Goal: Check status: Check status

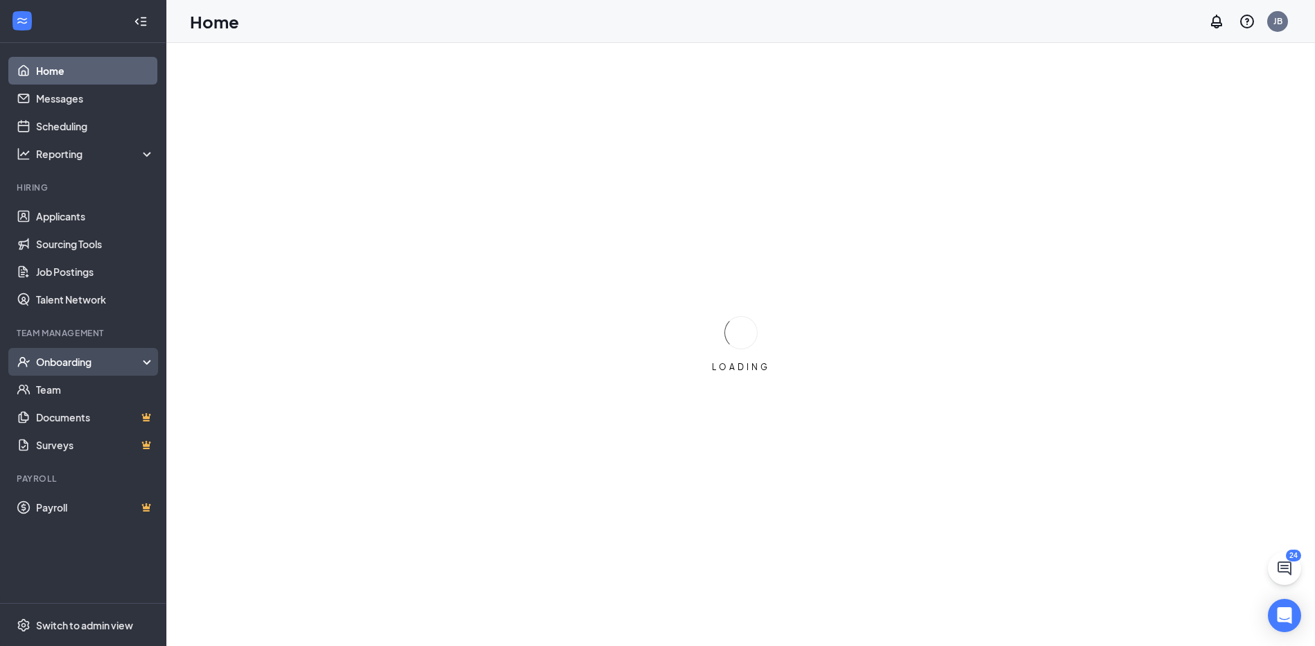
click at [60, 363] on div "Onboarding" at bounding box center [89, 362] width 107 height 14
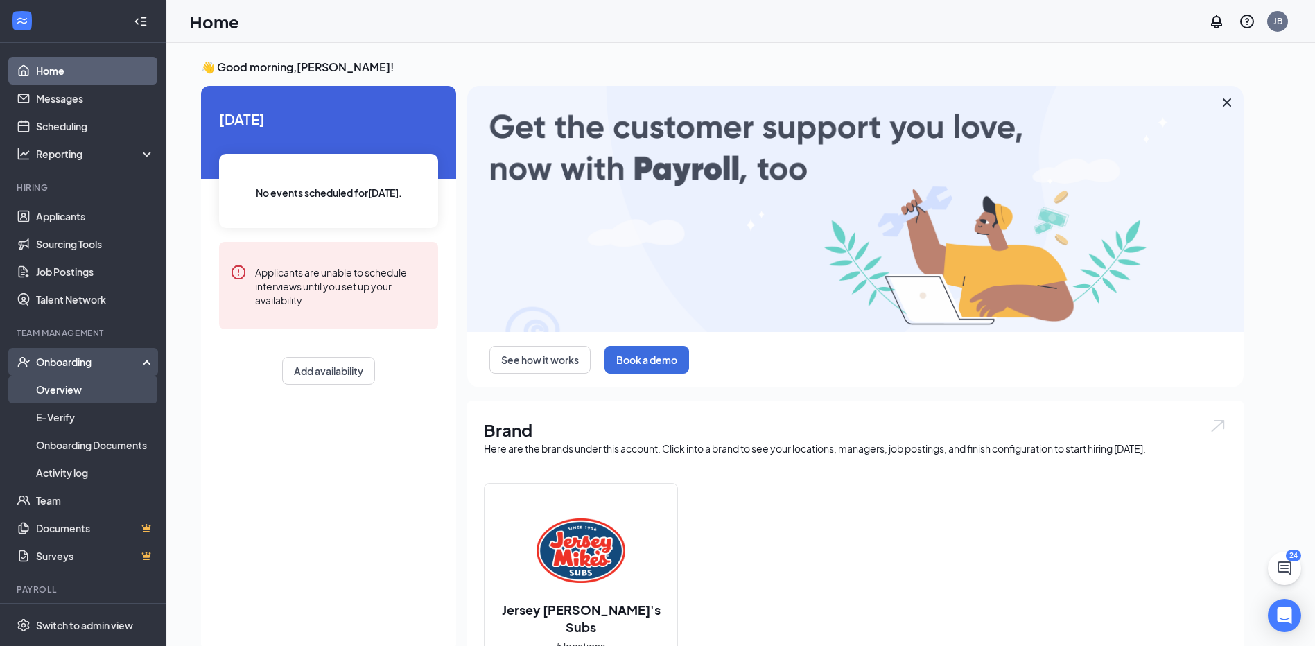
click at [51, 399] on link "Overview" at bounding box center [95, 390] width 119 height 28
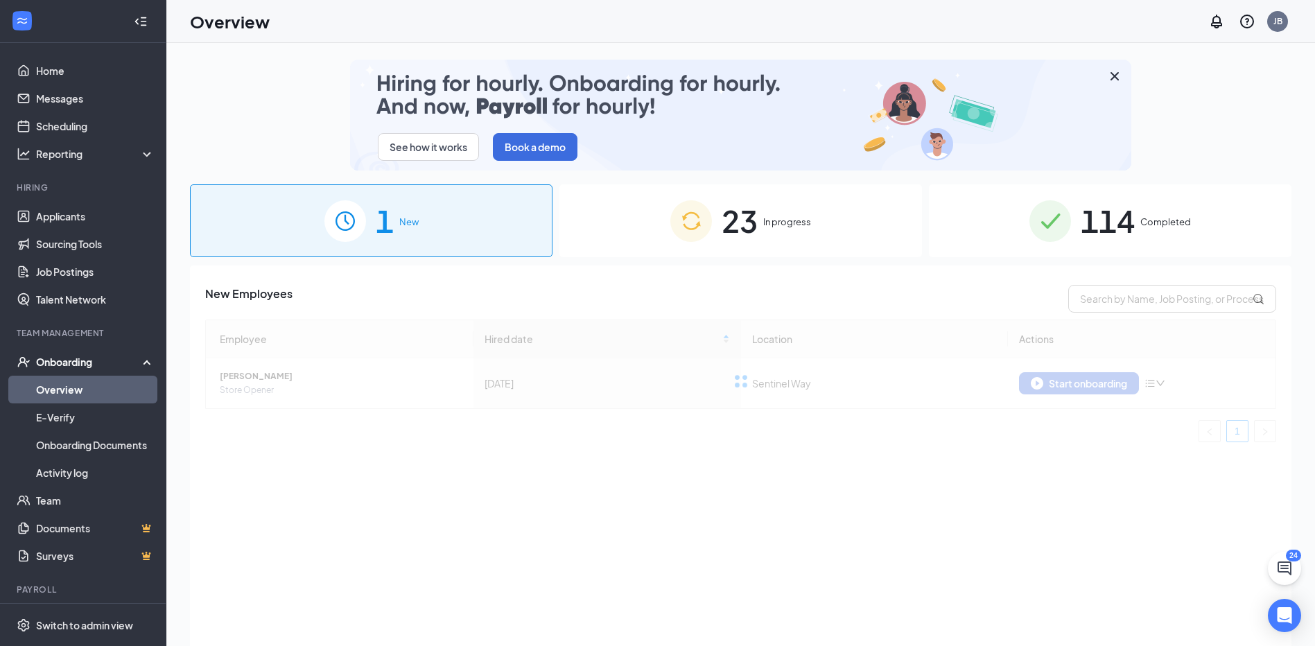
click at [825, 216] on div "23 In progress" at bounding box center [740, 220] width 362 height 73
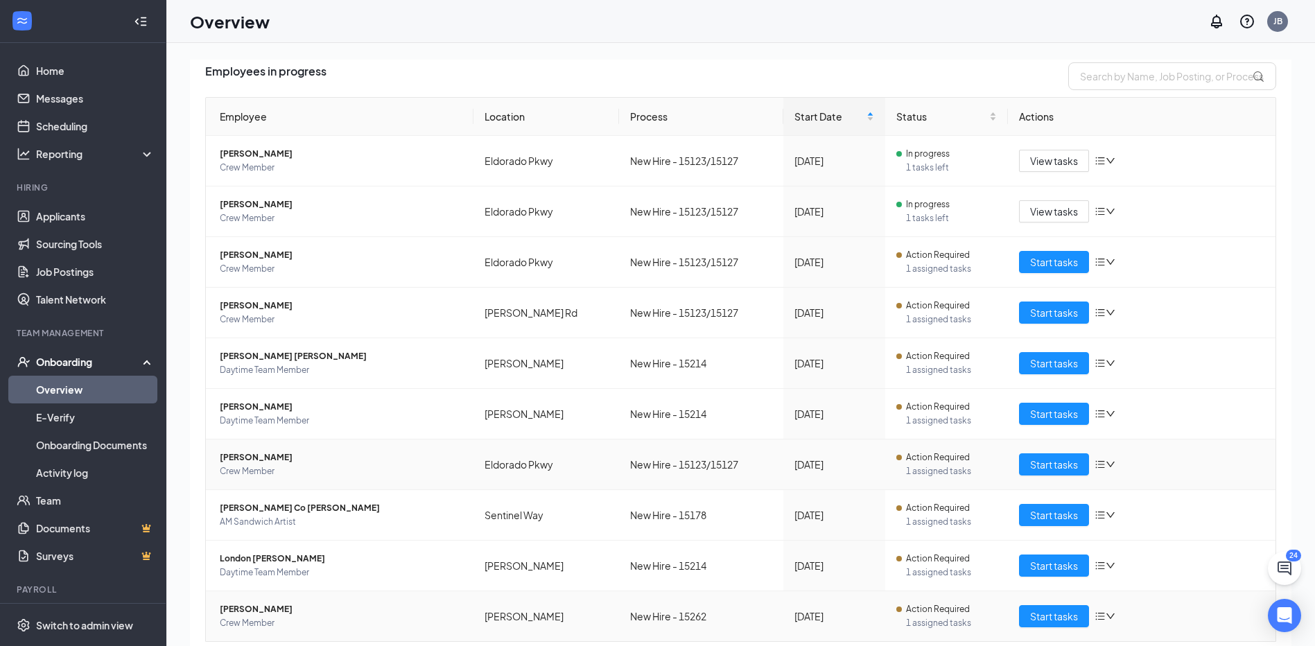
scroll to position [266, 0]
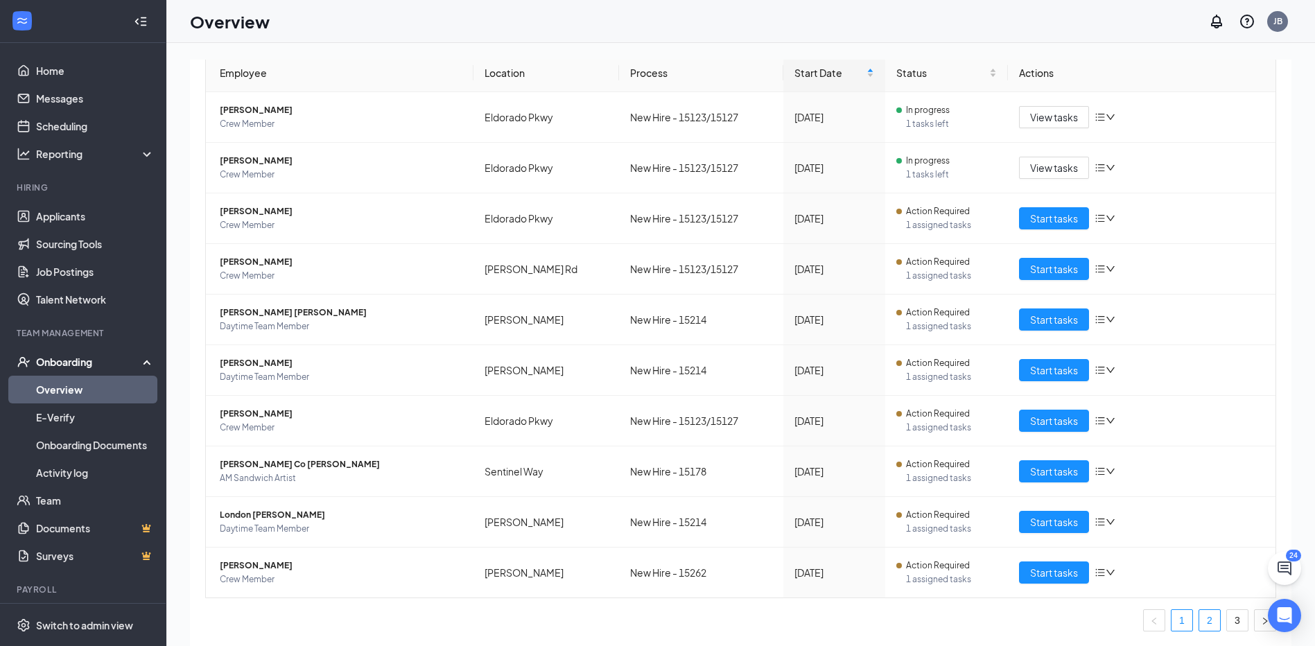
click at [1199, 613] on link "2" at bounding box center [1209, 620] width 21 height 21
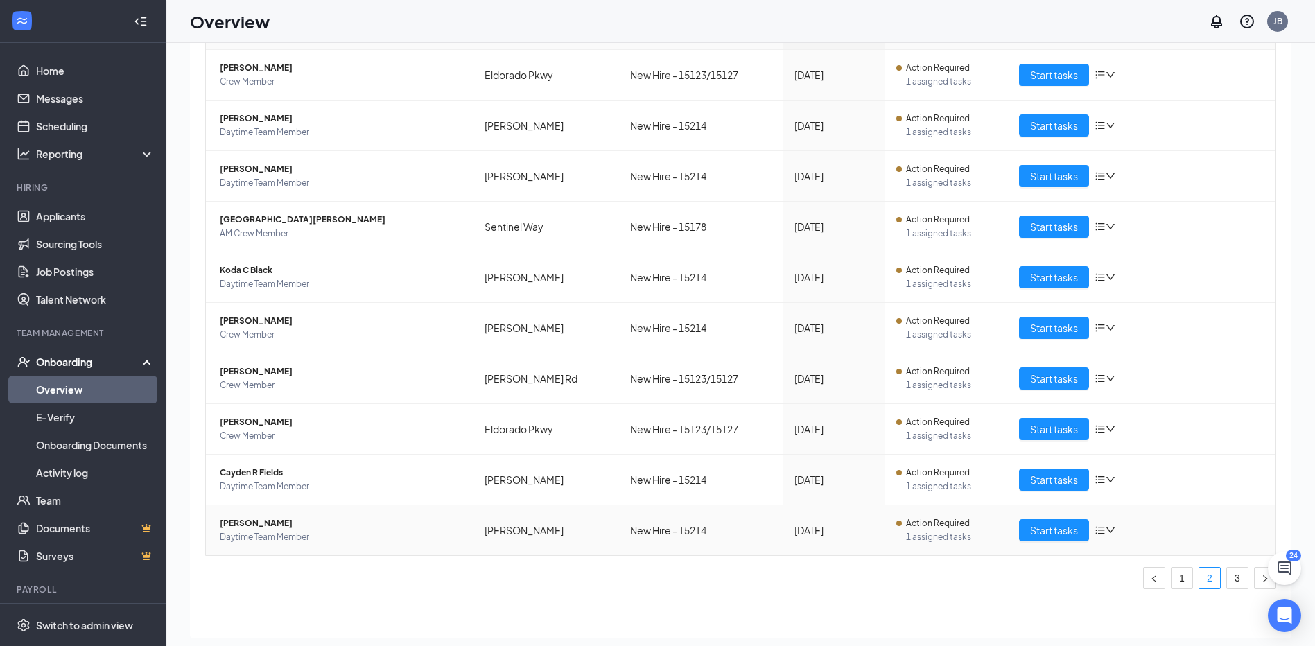
scroll to position [62, 0]
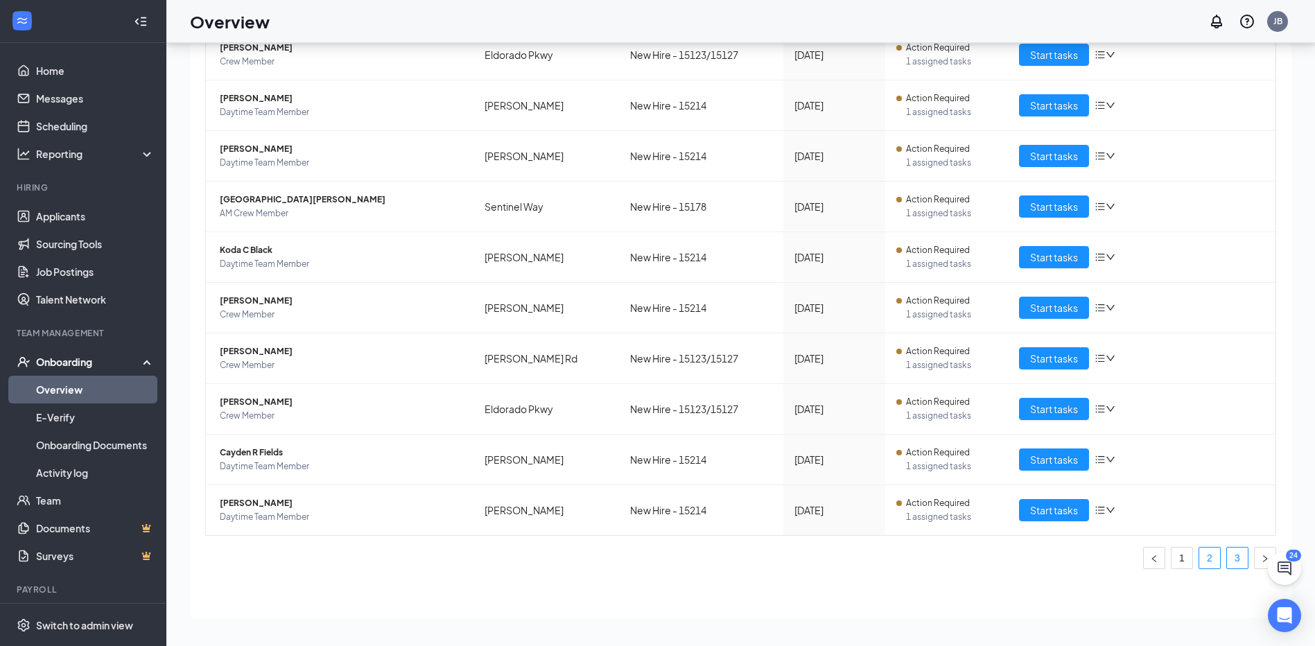
click at [1231, 554] on link "3" at bounding box center [1237, 558] width 21 height 21
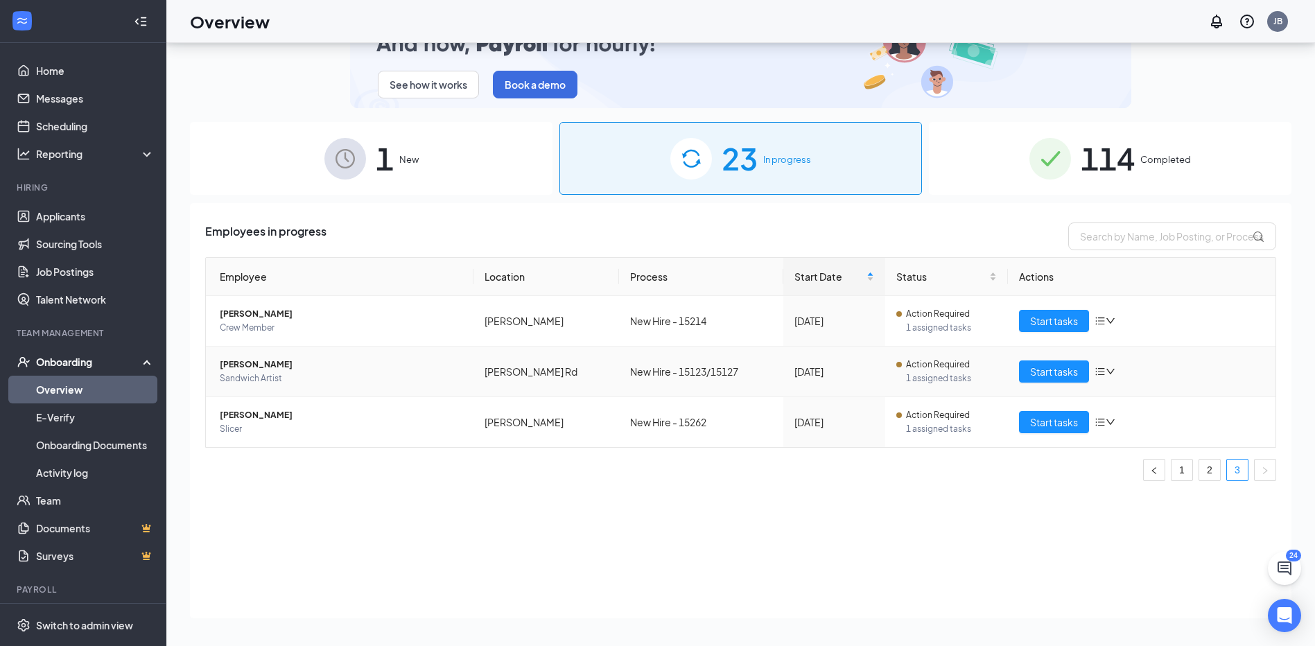
click at [249, 369] on span "[PERSON_NAME]" at bounding box center [341, 365] width 243 height 14
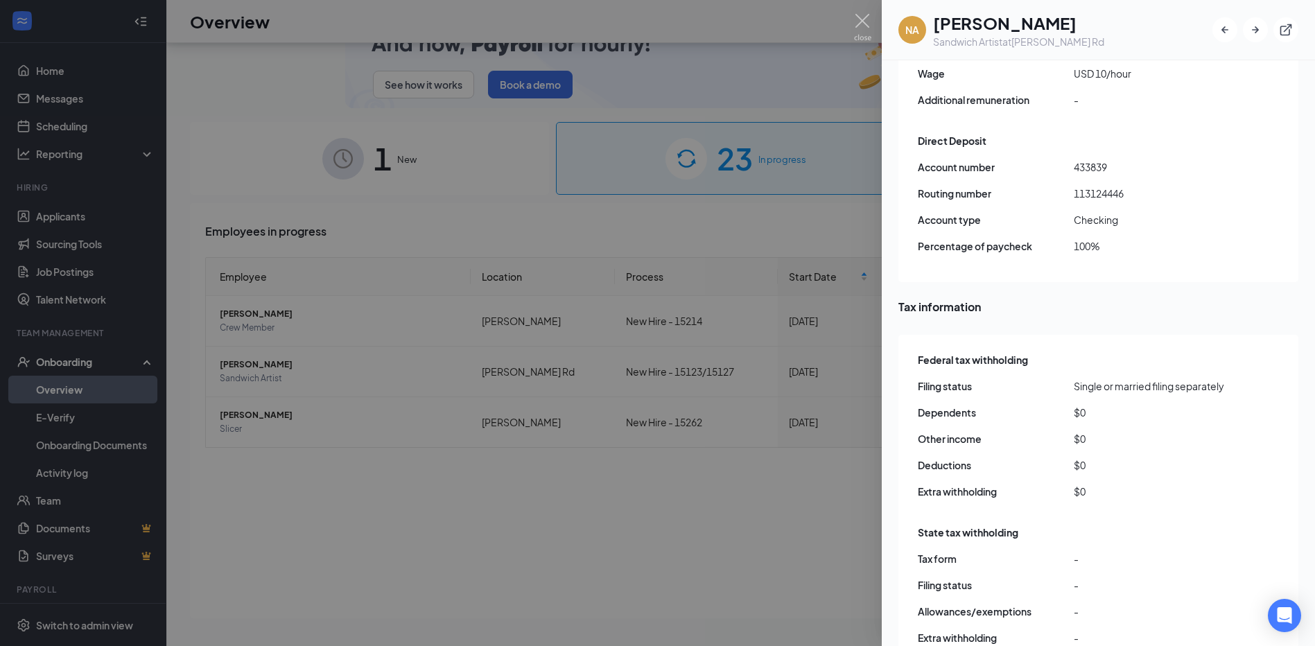
scroll to position [1495, 0]
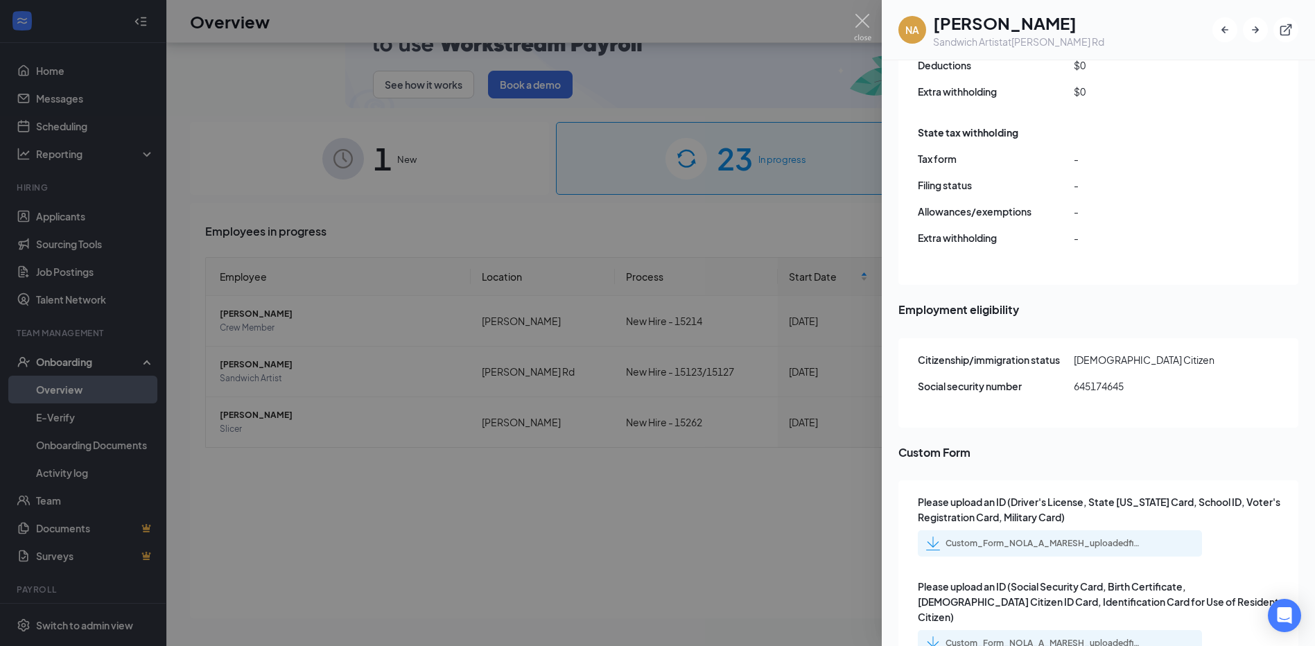
click at [1085, 538] on div "Custom_Form_NOLA_A_MARESH_uploadedfile_20250905.pdf.pdf" at bounding box center [1042, 543] width 194 height 11
click at [861, 21] on img at bounding box center [862, 27] width 17 height 27
